Goal: Task Accomplishment & Management: Manage account settings

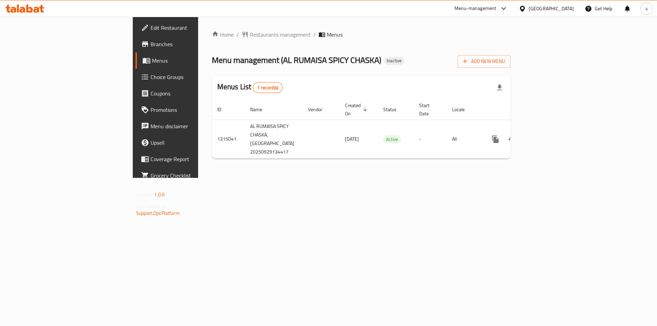
click at [520, 178] on div "Home / Restaurants management / Menus Menu management ( AL RUMAISA SPICY CHASKA…" at bounding box center [361, 97] width 326 height 161
click at [505, 60] on span "Add New Menu" at bounding box center [484, 61] width 42 height 9
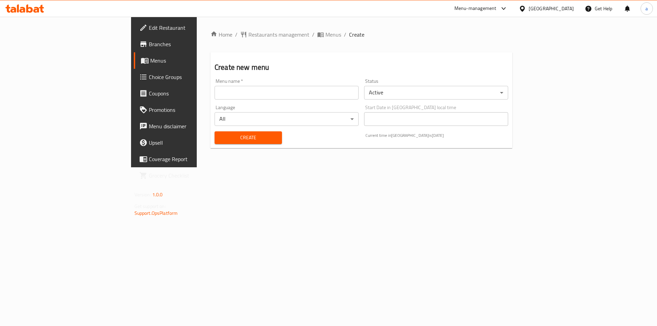
click at [285, 98] on input "text" at bounding box center [287, 93] width 144 height 14
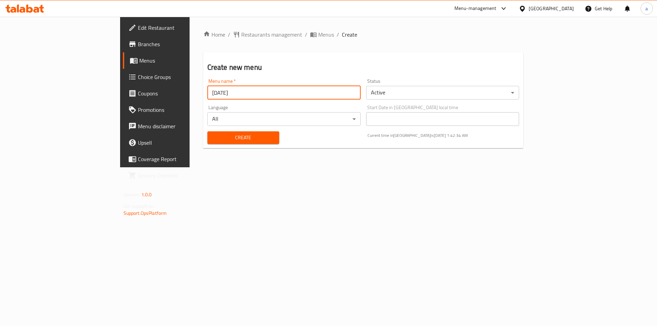
type input "[DATE]"
click at [226, 137] on span "Create" at bounding box center [243, 137] width 61 height 9
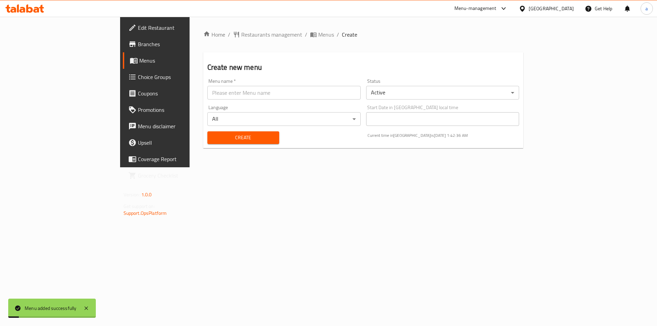
click at [139, 58] on span "Menus" at bounding box center [181, 60] width 85 height 8
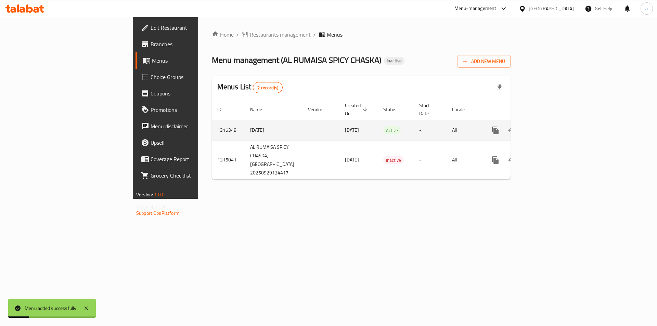
click at [549, 126] on icon "enhanced table" at bounding box center [545, 130] width 8 height 8
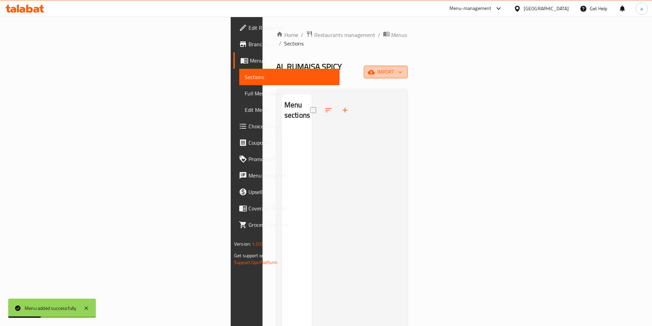
click at [402, 68] on span "import" at bounding box center [385, 72] width 33 height 9
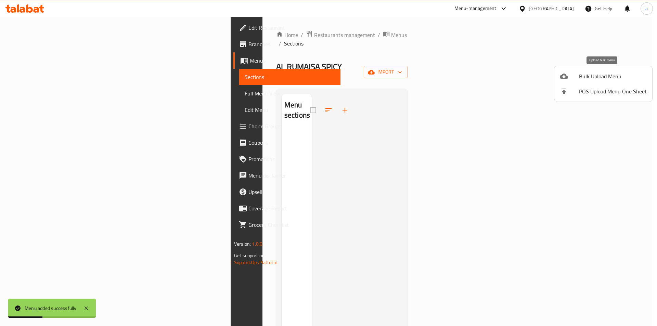
click at [603, 75] on span "Bulk Upload Menu" at bounding box center [613, 76] width 68 height 8
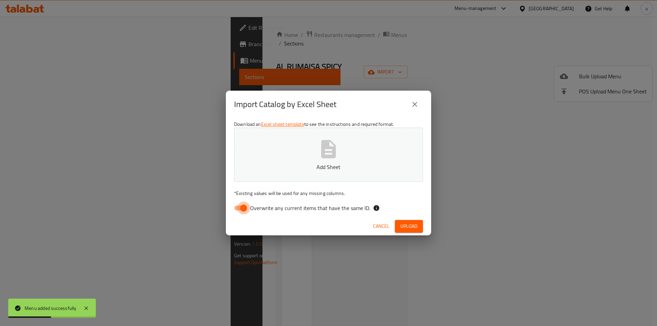
click at [248, 210] on input "Overwrite any current items that have the same ID." at bounding box center [243, 208] width 39 height 13
checkbox input "false"
click at [303, 169] on p "Add Sheet" at bounding box center [329, 167] width 168 height 8
click at [412, 228] on span "Upload" at bounding box center [408, 226] width 17 height 9
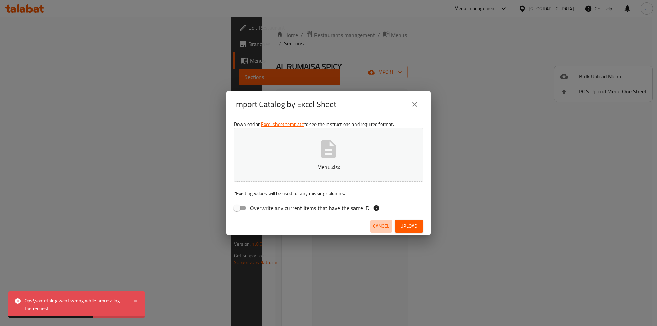
click at [376, 228] on span "Cancel" at bounding box center [381, 226] width 16 height 9
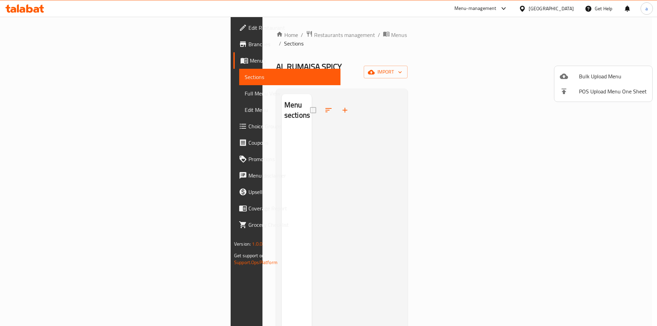
click at [590, 73] on span "Bulk Upload Menu" at bounding box center [613, 76] width 68 height 8
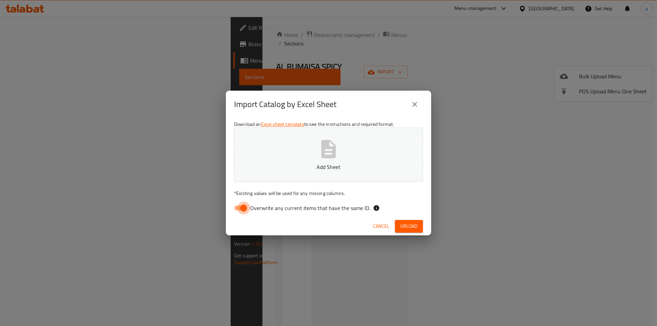
click at [237, 207] on input "Overwrite any current items that have the same ID." at bounding box center [243, 208] width 39 height 13
checkbox input "false"
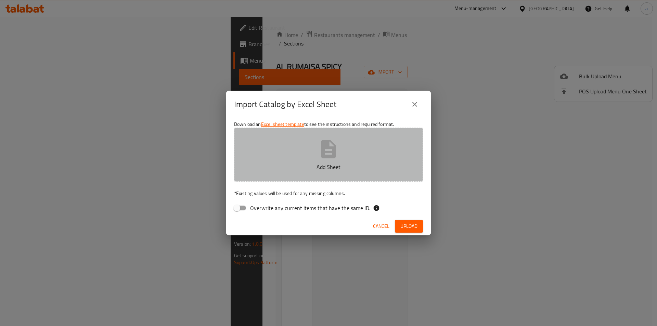
click at [315, 163] on p "Add Sheet" at bounding box center [329, 167] width 168 height 8
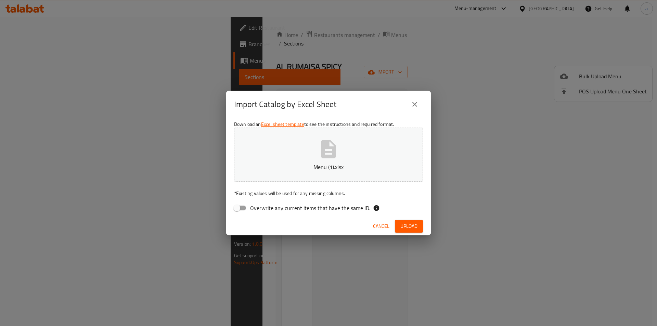
click at [408, 222] on span "Upload" at bounding box center [408, 226] width 17 height 9
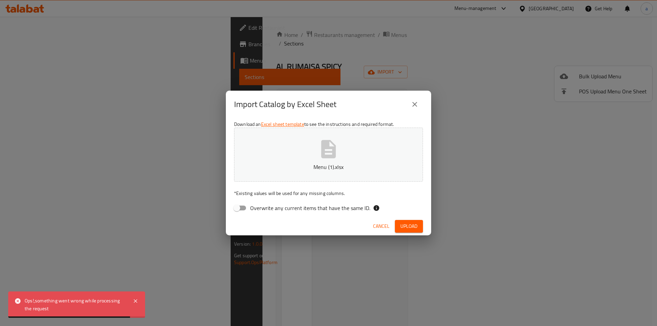
click at [388, 225] on span "Cancel" at bounding box center [381, 226] width 16 height 9
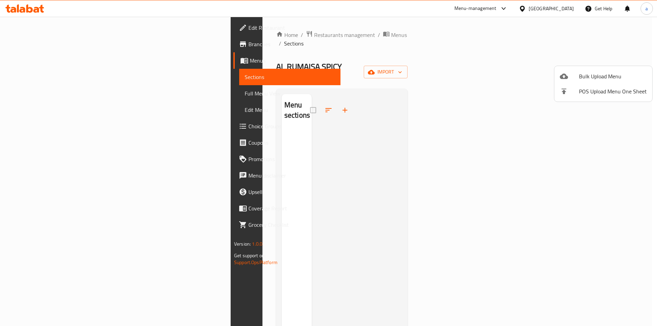
click at [590, 76] on span "Bulk Upload Menu" at bounding box center [613, 76] width 68 height 8
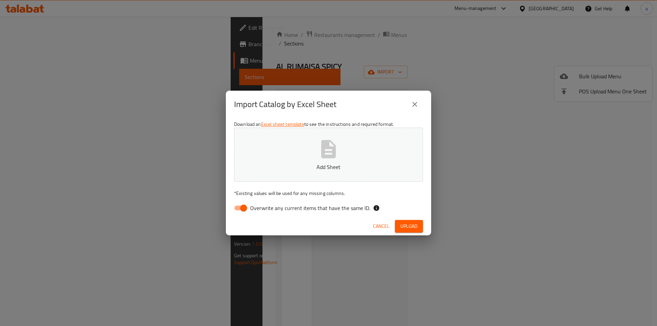
drag, startPoint x: 246, startPoint y: 204, endPoint x: 254, endPoint y: 196, distance: 11.4
click at [246, 204] on input "Overwrite any current items that have the same ID." at bounding box center [243, 208] width 39 height 13
checkbox input "false"
click at [298, 174] on button "Add Sheet" at bounding box center [328, 155] width 189 height 54
click at [397, 225] on button "Upload" at bounding box center [409, 226] width 28 height 13
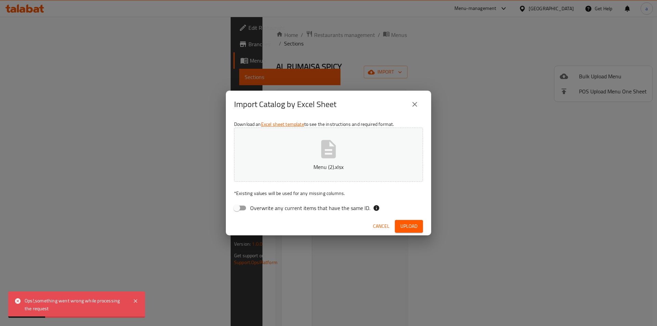
click at [377, 227] on span "Cancel" at bounding box center [381, 226] width 16 height 9
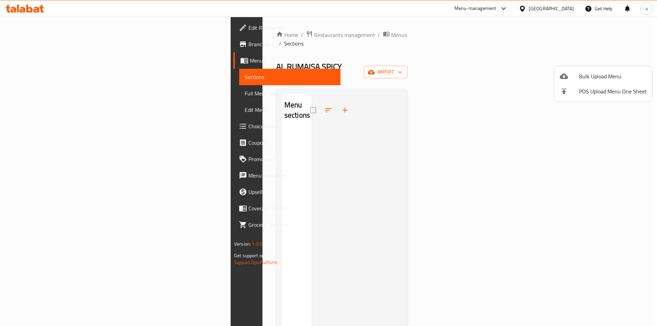
click at [347, 213] on div at bounding box center [328, 163] width 657 height 326
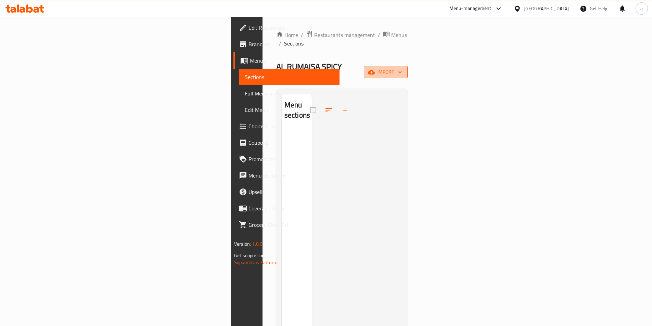
click at [404, 69] on icon "button" at bounding box center [400, 72] width 7 height 7
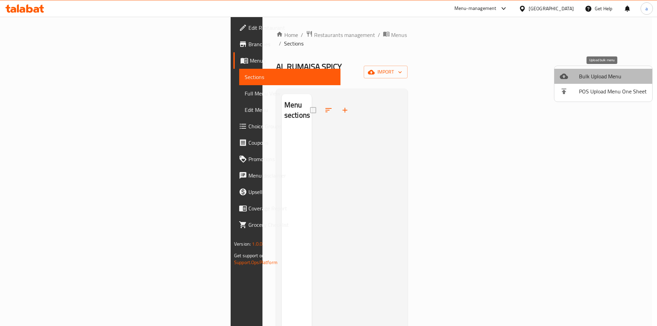
click at [608, 79] on span "Bulk Upload Menu" at bounding box center [613, 76] width 68 height 8
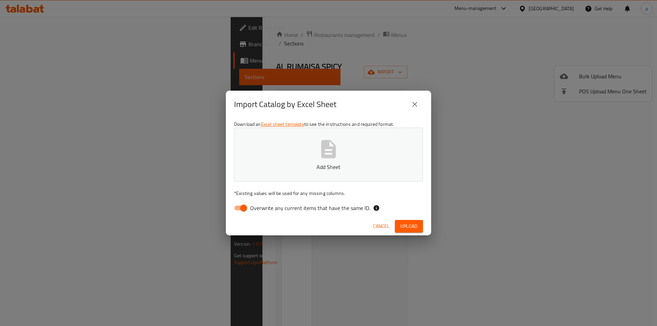
drag, startPoint x: 224, startPoint y: 207, endPoint x: 234, endPoint y: 205, distance: 10.8
click at [225, 206] on div "Import Catalog by Excel Sheet Download an Excel sheet template to see the instr…" at bounding box center [328, 163] width 657 height 326
click at [239, 205] on input "Overwrite any current items that have the same ID." at bounding box center [243, 208] width 39 height 13
checkbox input "false"
click at [296, 170] on p "Add Sheet" at bounding box center [329, 167] width 168 height 8
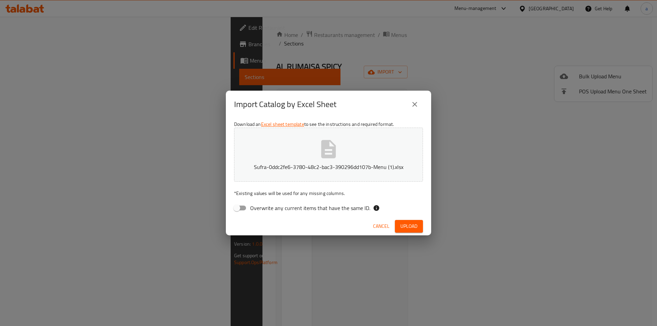
click at [403, 224] on span "Upload" at bounding box center [408, 226] width 17 height 9
click at [407, 228] on span "Upload" at bounding box center [408, 226] width 17 height 9
click at [405, 228] on span "Upload" at bounding box center [408, 226] width 17 height 9
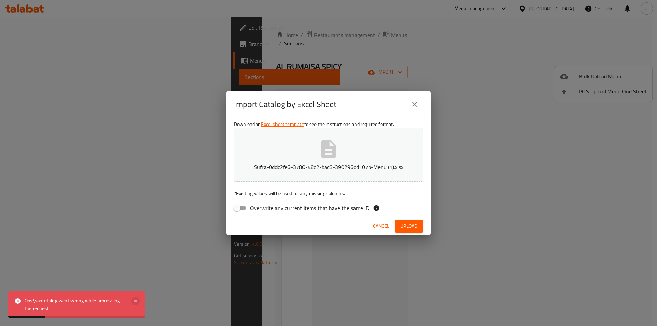
click at [134, 302] on icon at bounding box center [135, 301] width 8 height 8
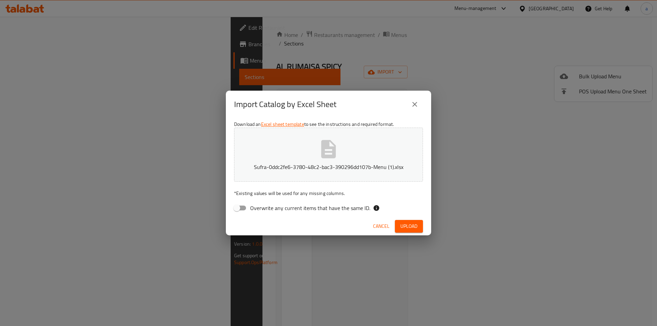
click at [303, 160] on button "Sufra-0ddc2fe6-3780-48c2-bac3-390296dd107b-Menu (1).xlsx" at bounding box center [328, 155] width 189 height 54
click at [405, 222] on span "Upload" at bounding box center [408, 226] width 17 height 9
click at [412, 107] on icon "close" at bounding box center [415, 104] width 8 height 8
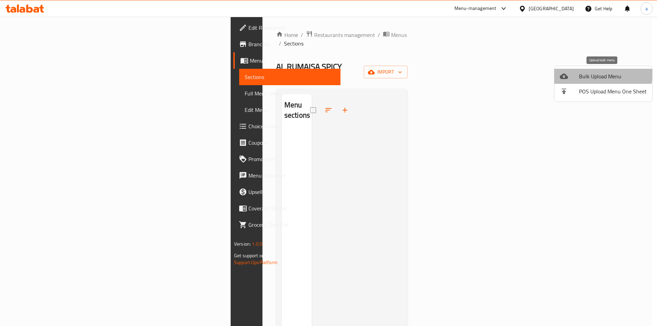
click at [582, 73] on span "Bulk Upload Menu" at bounding box center [613, 76] width 68 height 8
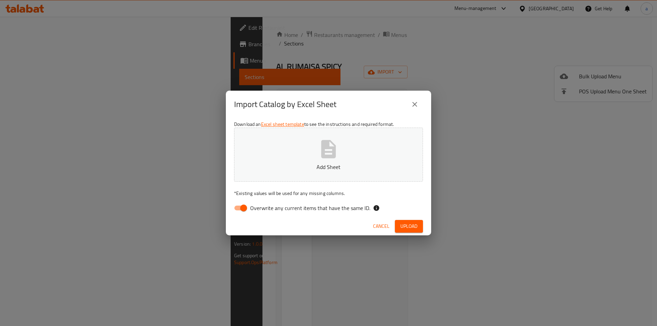
click at [239, 213] on input "Overwrite any current items that have the same ID." at bounding box center [243, 208] width 39 height 13
checkbox input "false"
click at [284, 179] on button "Add Sheet" at bounding box center [328, 155] width 189 height 54
click at [416, 227] on span "Upload" at bounding box center [408, 226] width 17 height 9
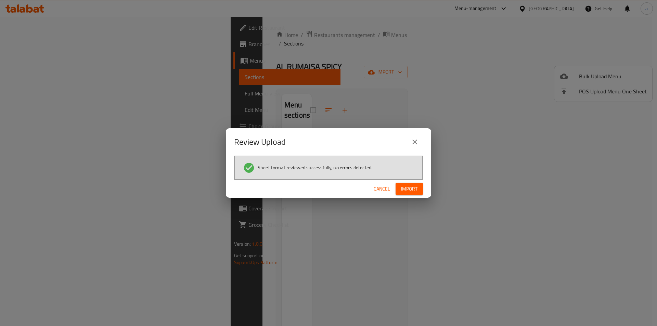
click at [383, 189] on span "Cancel" at bounding box center [382, 189] width 16 height 9
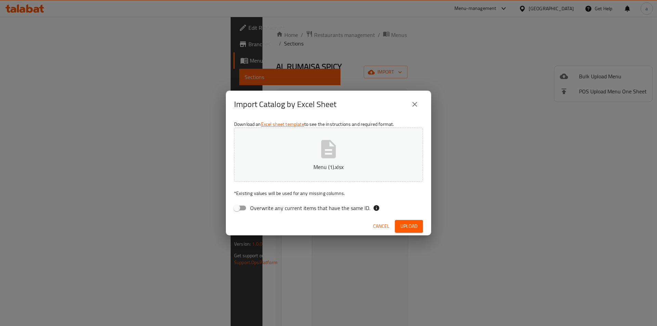
click at [415, 228] on span "Upload" at bounding box center [408, 226] width 17 height 9
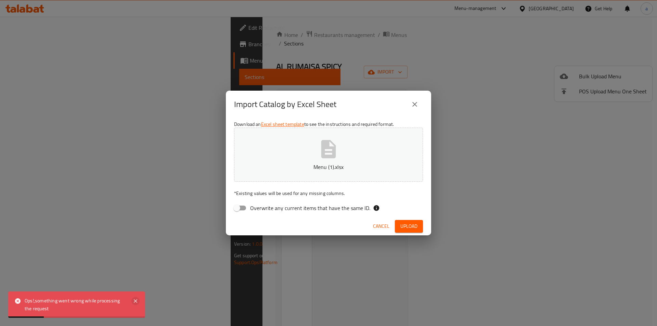
click at [135, 300] on icon at bounding box center [135, 301] width 3 height 3
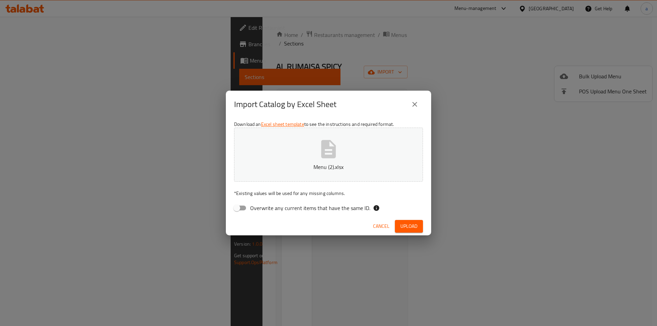
click at [410, 229] on span "Upload" at bounding box center [408, 226] width 17 height 9
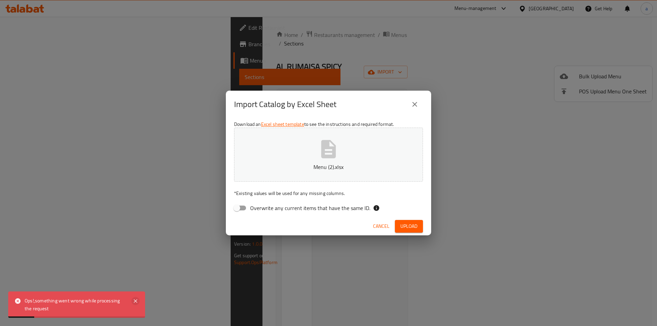
click at [136, 301] on icon at bounding box center [135, 301] width 3 height 3
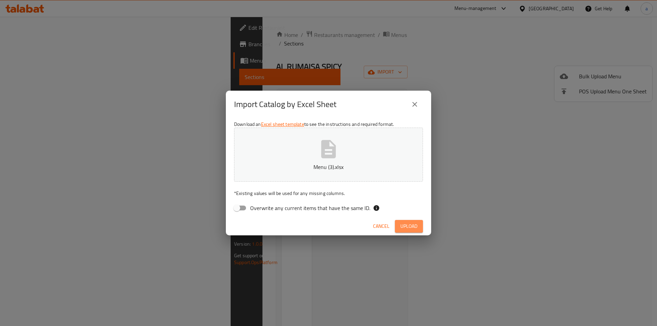
click at [406, 225] on span "Upload" at bounding box center [408, 226] width 17 height 9
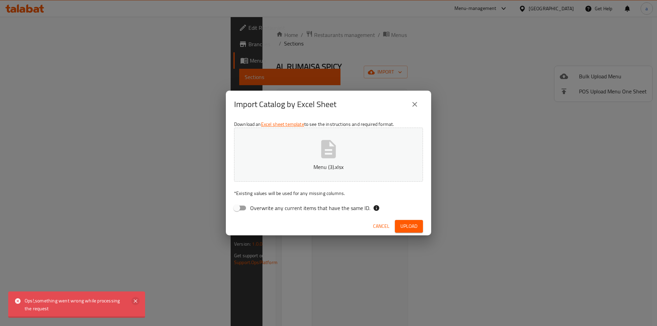
click at [136, 302] on icon at bounding box center [135, 301] width 3 height 3
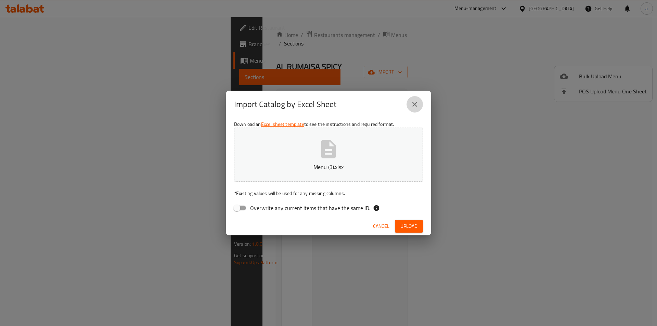
click at [418, 106] on icon "close" at bounding box center [415, 104] width 8 height 8
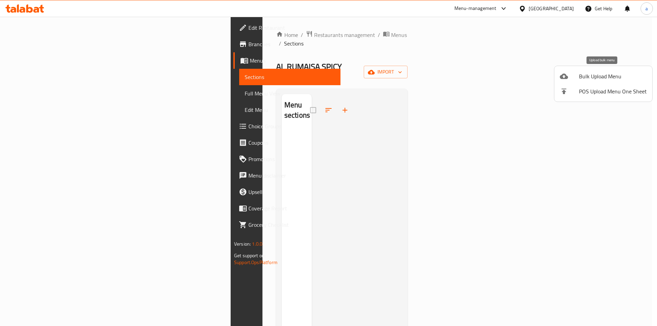
click at [617, 74] on span "Bulk Upload Menu" at bounding box center [613, 76] width 68 height 8
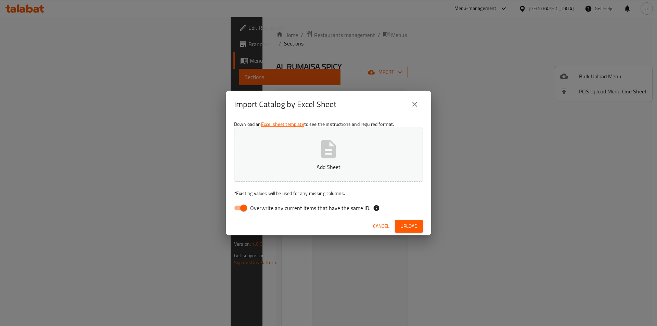
click at [336, 205] on span "Overwrite any current items that have the same ID." at bounding box center [310, 208] width 120 height 8
click at [263, 205] on input "Overwrite any current items that have the same ID." at bounding box center [243, 208] width 39 height 13
checkbox input "false"
click at [406, 224] on span "Upload" at bounding box center [408, 226] width 17 height 9
click at [336, 150] on icon "button" at bounding box center [329, 149] width 22 height 22
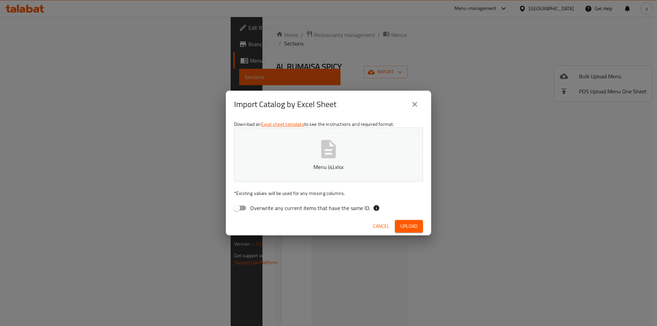
click at [399, 225] on button "Upload" at bounding box center [409, 226] width 28 height 13
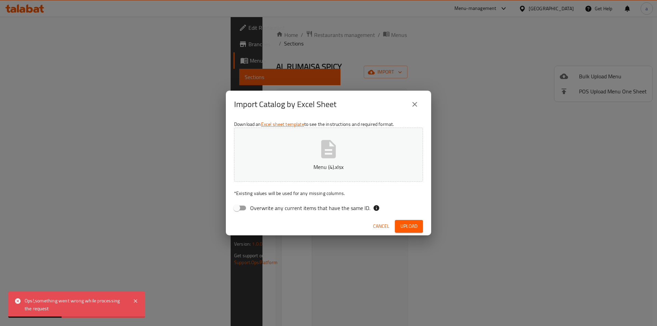
click at [417, 99] on button "close" at bounding box center [415, 104] width 16 height 16
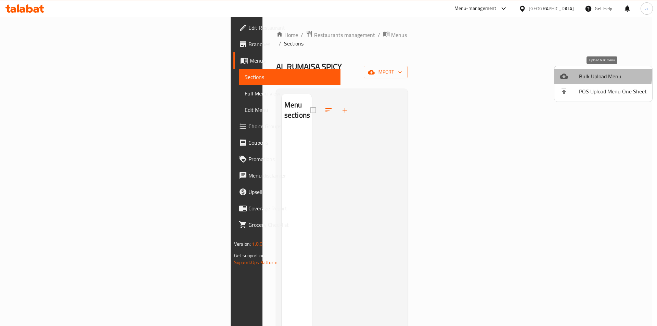
click at [588, 74] on span "Bulk Upload Menu" at bounding box center [613, 76] width 68 height 8
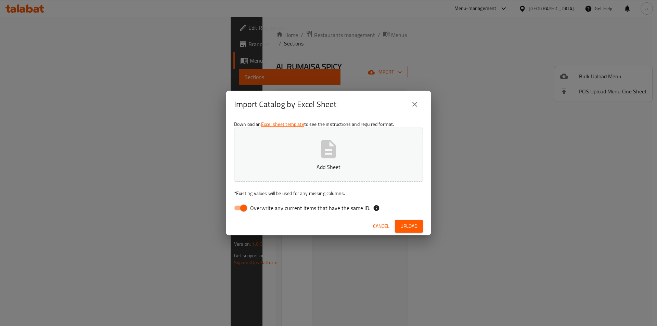
click at [369, 146] on button "Add Sheet" at bounding box center [328, 155] width 189 height 54
click at [412, 227] on span "Upload" at bounding box center [408, 226] width 17 height 9
click at [245, 213] on input "Overwrite any current items that have the same ID." at bounding box center [243, 208] width 39 height 13
checkbox input "false"
click at [398, 221] on button "Upload" at bounding box center [409, 226] width 28 height 13
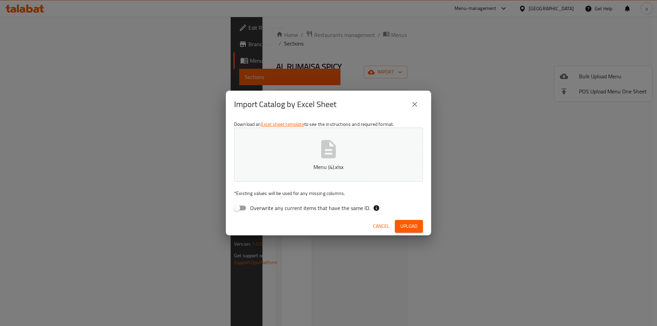
click at [360, 140] on button "Menu (4).xlsx" at bounding box center [328, 155] width 189 height 54
click at [406, 225] on span "Upload" at bounding box center [408, 226] width 17 height 9
click at [405, 228] on span "Upload" at bounding box center [408, 226] width 17 height 9
click at [315, 154] on button "Menu (5).xlsx" at bounding box center [328, 155] width 189 height 54
click at [409, 222] on span "Upload" at bounding box center [408, 226] width 17 height 9
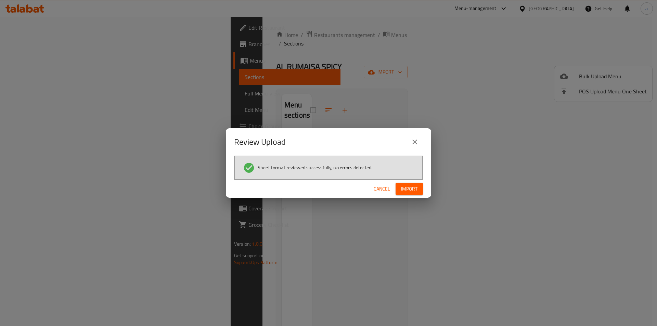
click at [397, 186] on button "Import" at bounding box center [409, 189] width 27 height 13
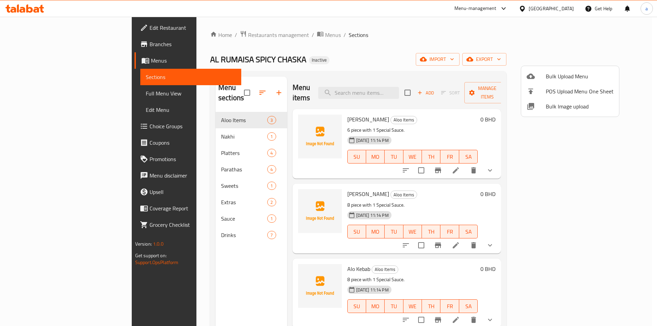
click at [384, 55] on div at bounding box center [328, 163] width 657 height 326
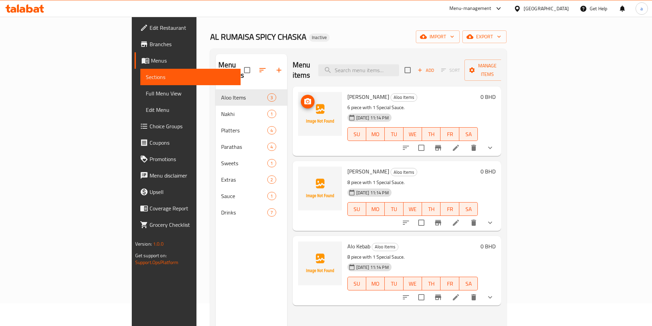
scroll to position [34, 0]
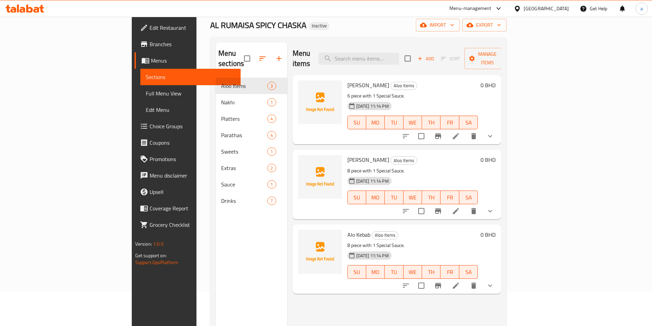
click at [216, 253] on div "Menu sections Aloo Items 3 Nakhi 1 Platters 4 Parathas 4 Sweets 1 Extras 2 Sauc…" at bounding box center [252, 205] width 72 height 326
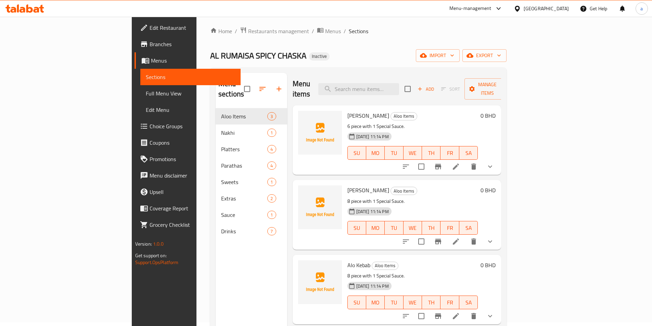
scroll to position [0, 0]
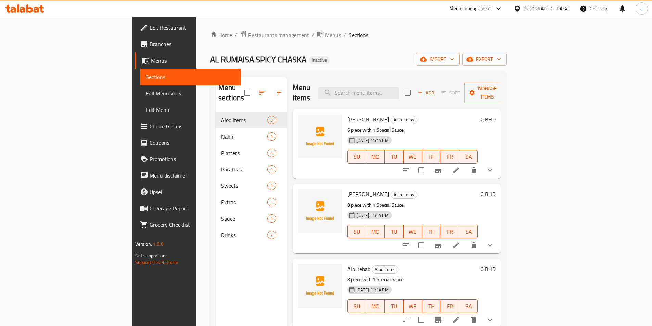
click at [140, 88] on link "Full Menu View" at bounding box center [190, 93] width 100 height 16
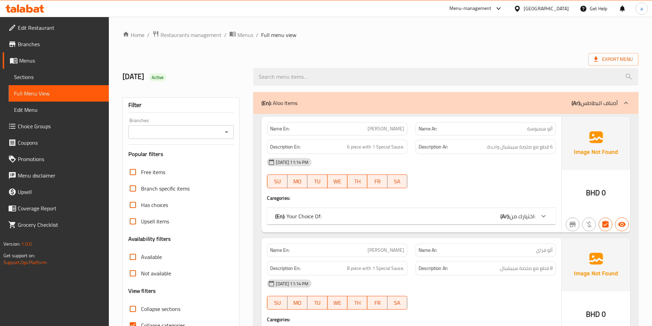
scroll to position [103, 0]
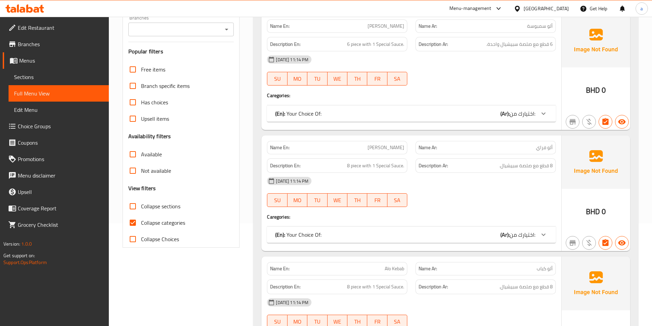
click at [133, 222] on input "Collapse categories" at bounding box center [133, 223] width 16 height 16
checkbox input "false"
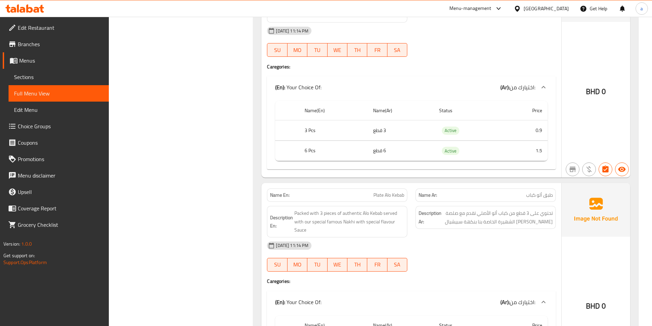
click at [72, 75] on span "Sections" at bounding box center [58, 77] width 89 height 8
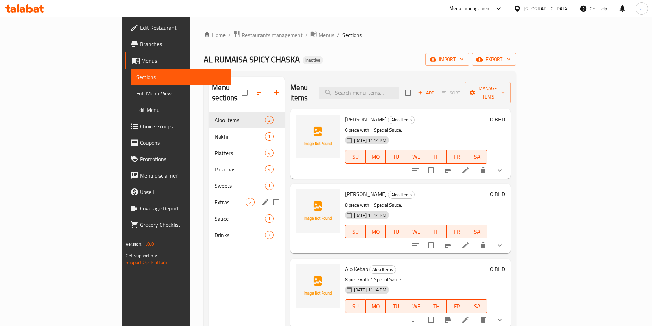
click at [269, 198] on input "Menu sections" at bounding box center [276, 202] width 14 height 14
checkbox input "true"
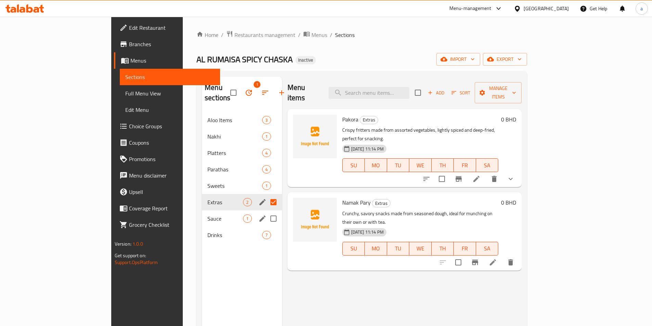
click at [266, 212] on input "Menu sections" at bounding box center [273, 219] width 14 height 14
checkbox input "true"
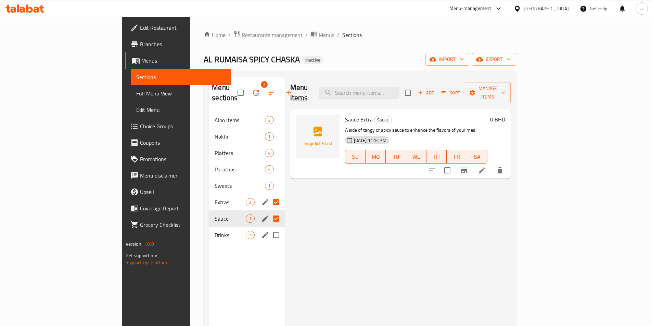
click at [269, 228] on input "Menu sections" at bounding box center [276, 235] width 14 height 14
checkbox input "true"
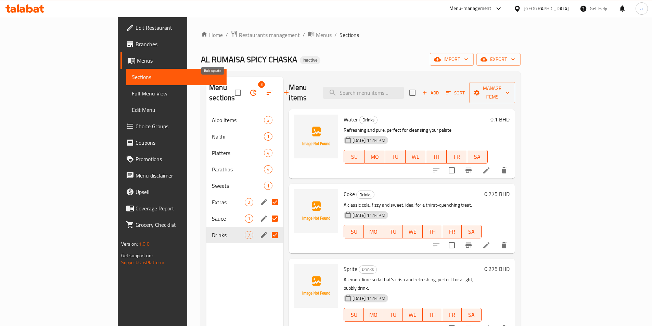
click at [249, 89] on icon "button" at bounding box center [253, 93] width 8 height 8
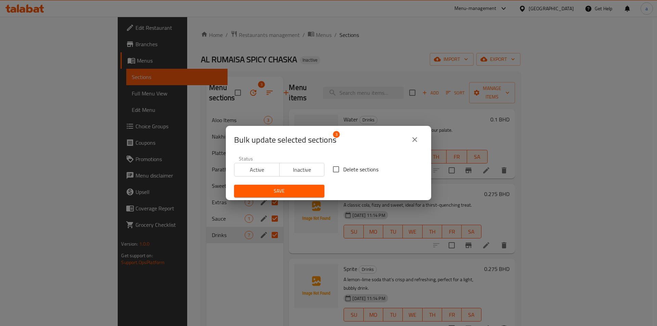
click at [341, 170] on input "Delete sections" at bounding box center [336, 169] width 14 height 14
checkbox input "true"
click at [307, 193] on span "Save" at bounding box center [279, 191] width 79 height 9
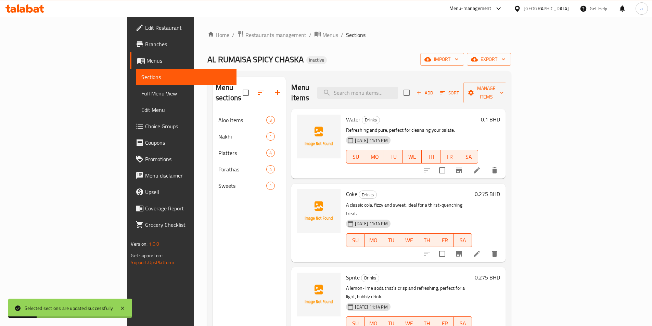
click at [213, 229] on div "Menu sections Aloo Items 3 Nakhi 1 Platters 4 Parathas 4 Sweets 1" at bounding box center [249, 240] width 73 height 326
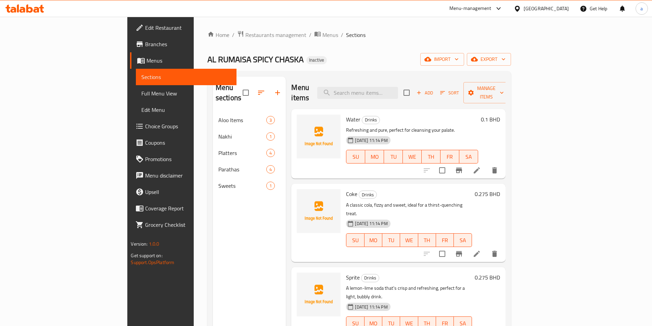
click at [141, 97] on span "Full Menu View" at bounding box center [185, 93] width 89 height 8
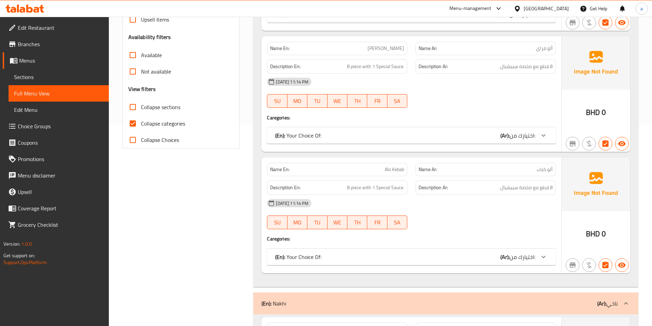
scroll to position [240, 0]
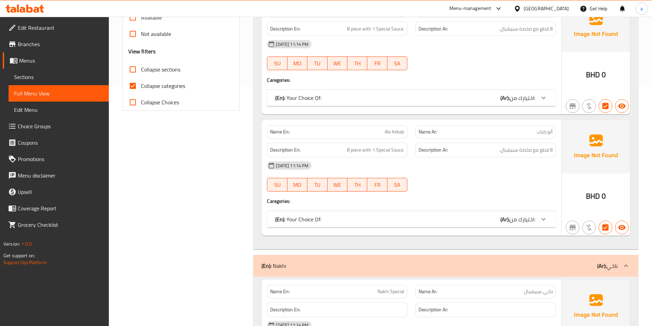
drag, startPoint x: 162, startPoint y: 90, endPoint x: 171, endPoint y: 97, distance: 11.7
click at [162, 90] on span "Collapse categories" at bounding box center [163, 86] width 44 height 8
click at [141, 90] on input "Collapse categories" at bounding box center [133, 86] width 16 height 16
checkbox input "false"
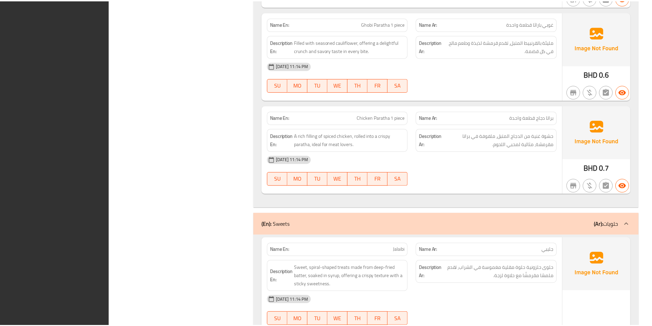
scroll to position [2219, 0]
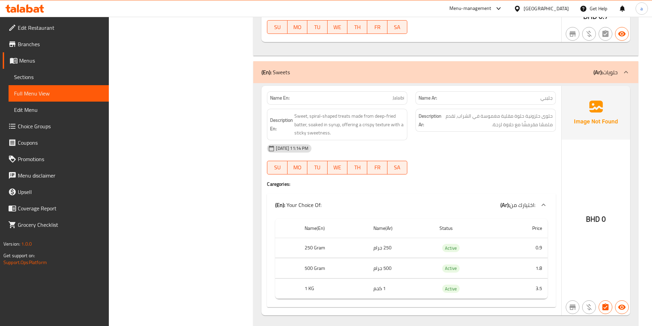
click at [62, 75] on span "Sections" at bounding box center [58, 77] width 89 height 8
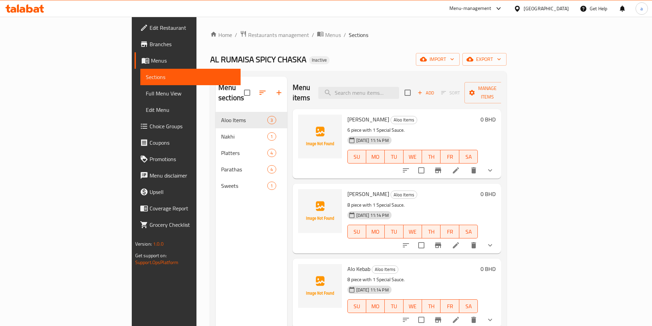
click at [507, 69] on div "Home / Restaurants management / Menus / Sections AL RUMAISA SPICY CHASKA Inacti…" at bounding box center [358, 219] width 296 height 378
click at [507, 66] on div "Home / Restaurants management / Menus / Sections AL RUMAISA SPICY CHASKA Inacti…" at bounding box center [358, 219] width 296 height 378
click at [501, 62] on span "export" at bounding box center [484, 59] width 33 height 9
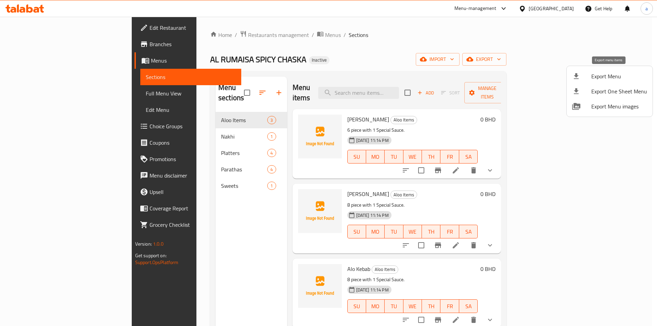
click at [607, 79] on span "Export Menu" at bounding box center [619, 76] width 56 height 8
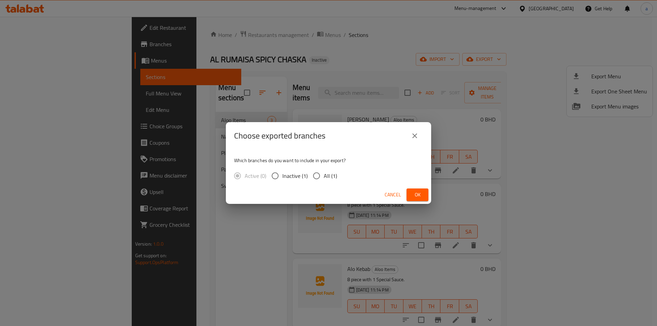
click at [333, 169] on label "All (1)" at bounding box center [323, 176] width 28 height 14
click at [324, 169] on input "All (1)" at bounding box center [316, 176] width 14 height 14
radio input "true"
click at [418, 192] on span "Ok" at bounding box center [417, 195] width 11 height 9
